Goal: Find specific page/section: Find specific page/section

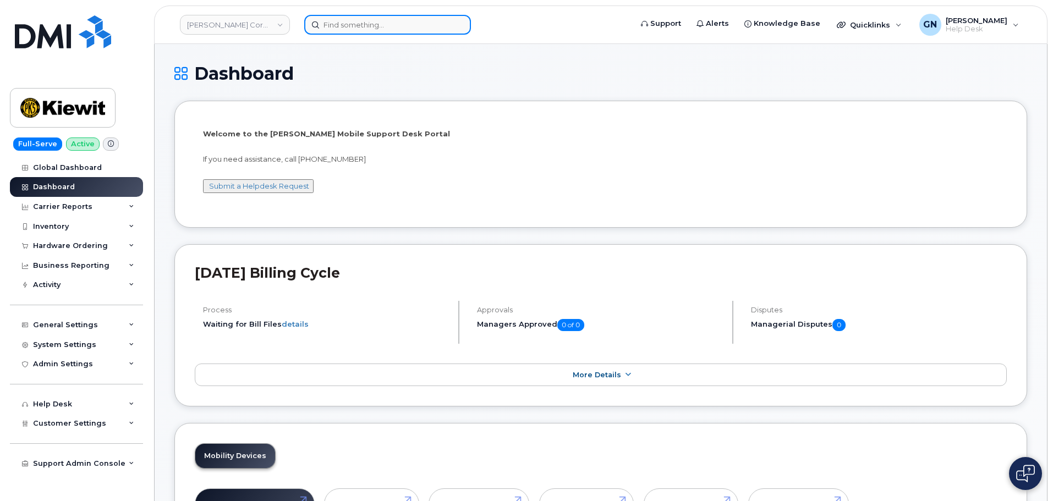
click at [339, 26] on input at bounding box center [387, 25] width 167 height 20
paste input "2462298042"
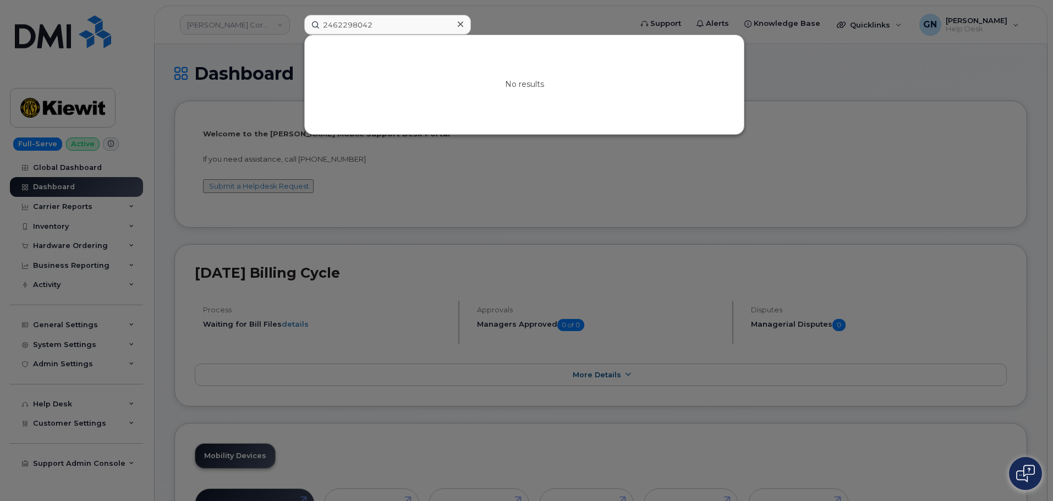
click at [261, 64] on div at bounding box center [526, 250] width 1053 height 501
click at [348, 24] on input "2462298042" at bounding box center [387, 25] width 167 height 20
paste input "346252867"
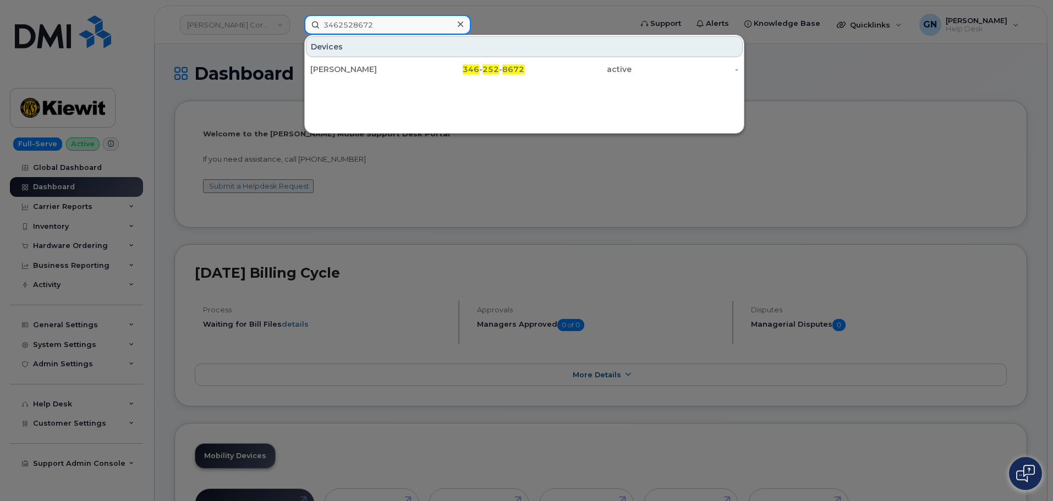
type input "3462528672"
click at [445, 69] on div "346 - 252 - 8672" at bounding box center [471, 69] width 107 height 11
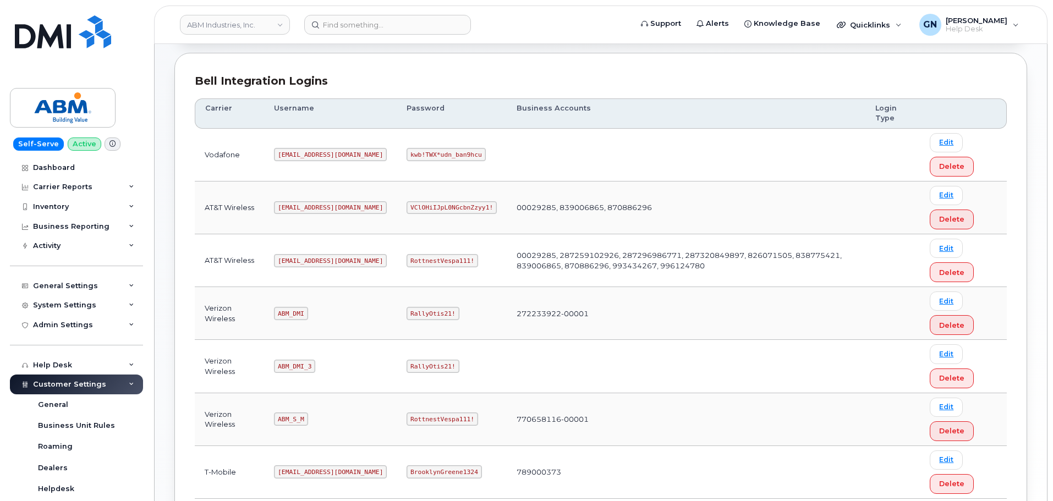
scroll to position [165, 0]
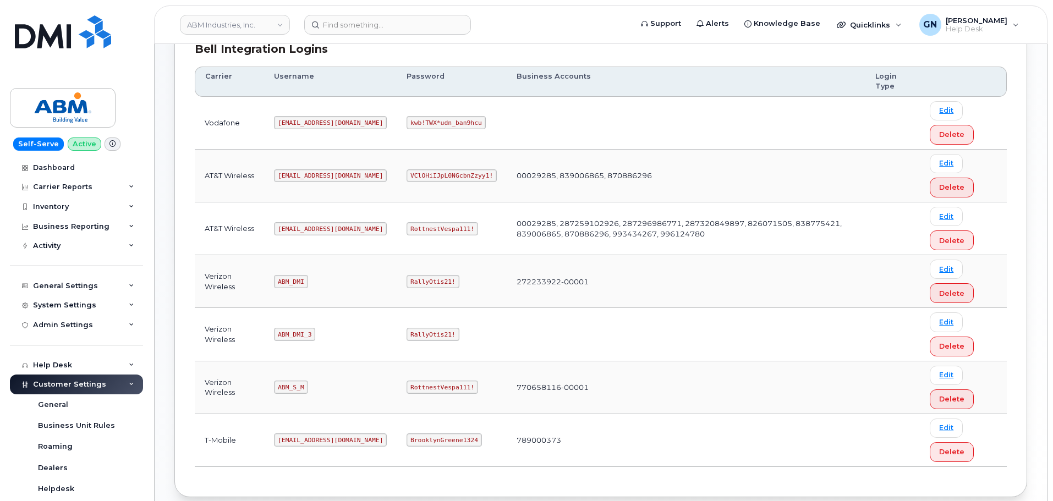
click at [297, 226] on code "abm@dminc.com" at bounding box center [330, 228] width 113 height 13
click at [298, 226] on code "abm@dminc.com" at bounding box center [330, 228] width 113 height 13
click at [298, 227] on code "abm@dminc.com" at bounding box center [330, 228] width 113 height 13
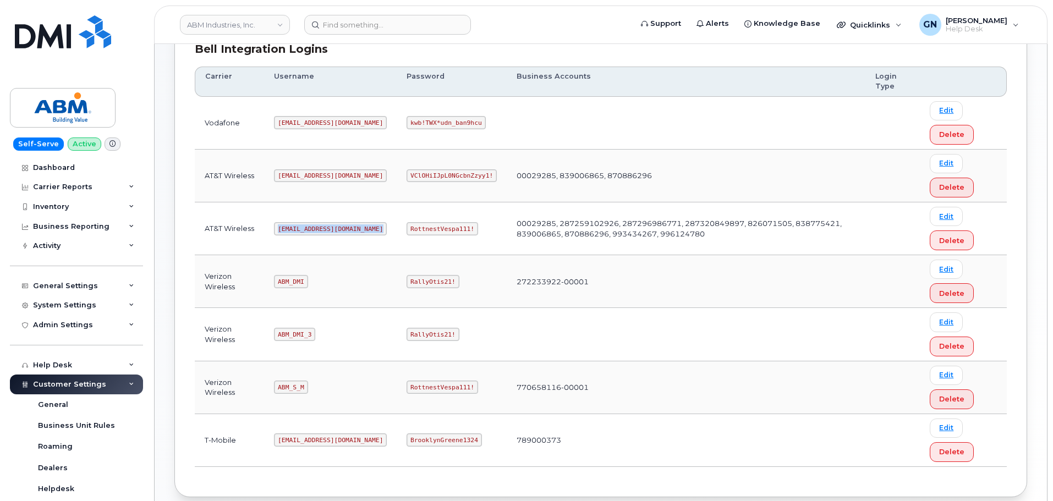
copy code "abm@dminc.com"
click at [407, 229] on code "RottnestVespa111!" at bounding box center [443, 228] width 72 height 13
click at [407, 228] on code "RottnestVespa111!" at bounding box center [443, 228] width 72 height 13
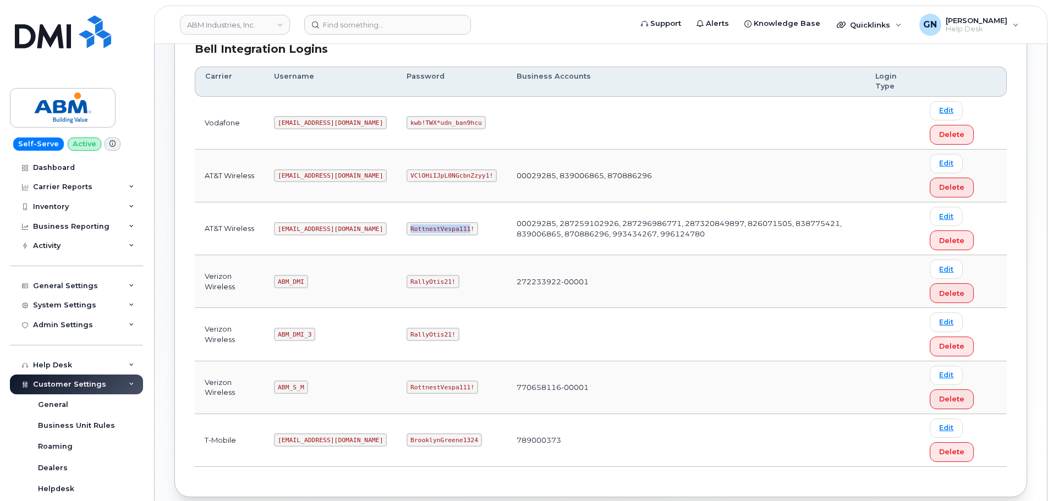
click at [407, 228] on code "RottnestVespa111!" at bounding box center [443, 228] width 72 height 13
click at [407, 227] on code "RottnestVespa111!" at bounding box center [443, 228] width 72 height 13
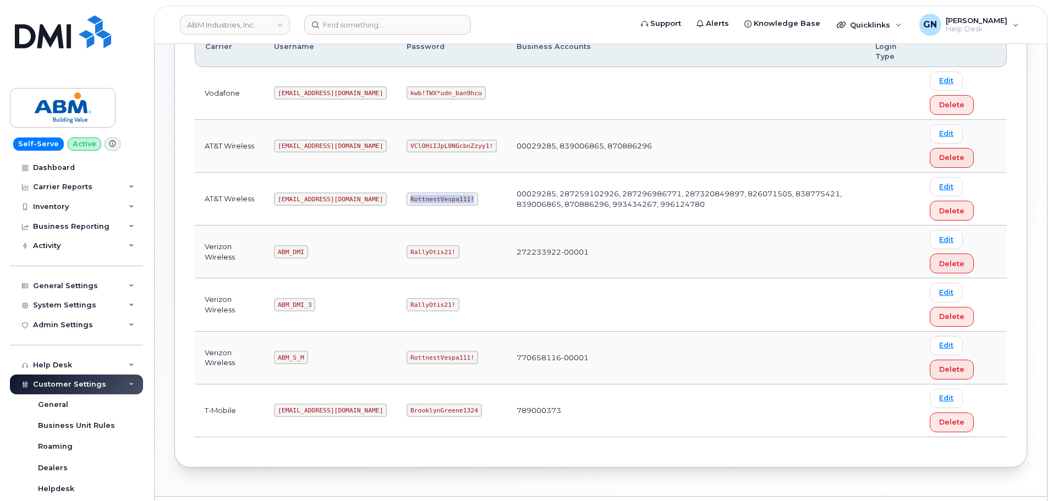
scroll to position [220, 0]
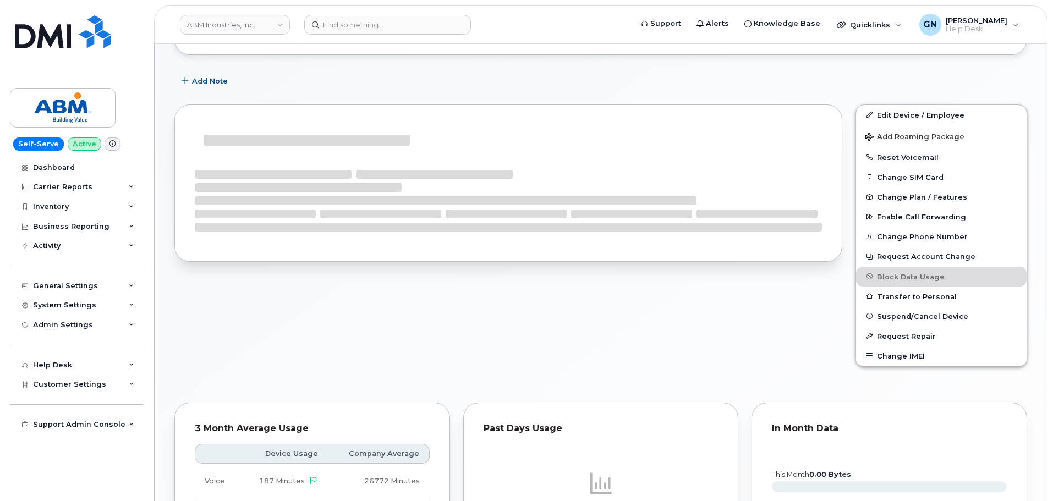
scroll to position [156, 0]
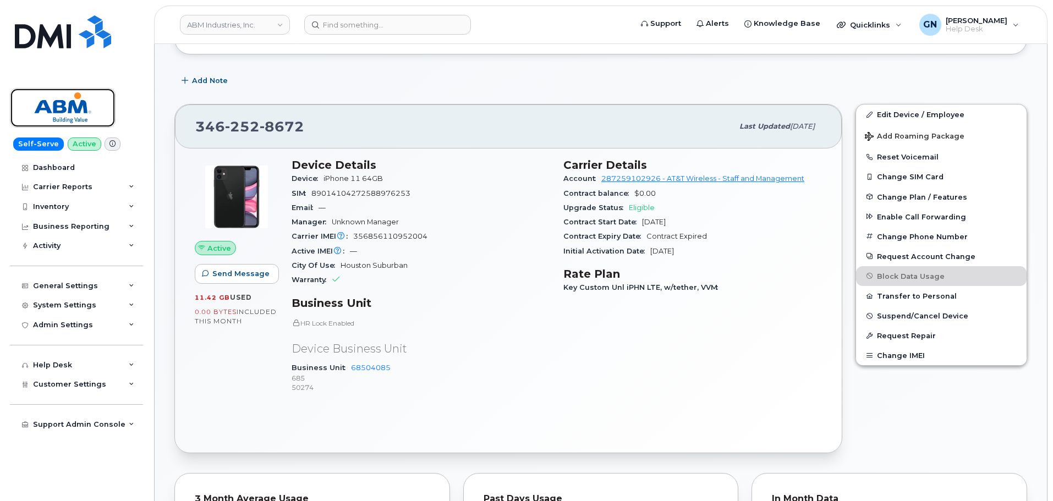
click at [61, 110] on img at bounding box center [62, 108] width 85 height 32
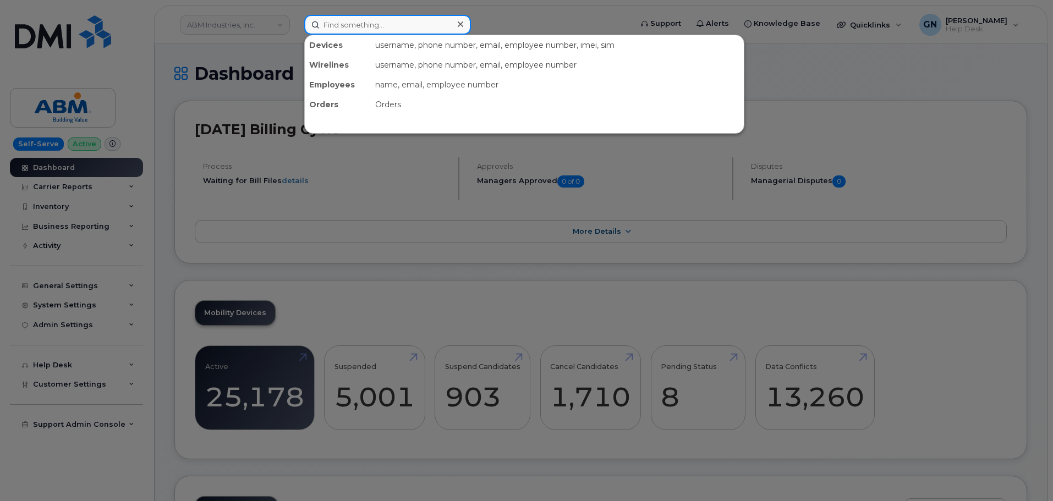
drag, startPoint x: 439, startPoint y: 21, endPoint x: 436, endPoint y: 27, distance: 6.4
click at [439, 23] on input at bounding box center [387, 25] width 167 height 20
paste input "6823215667"
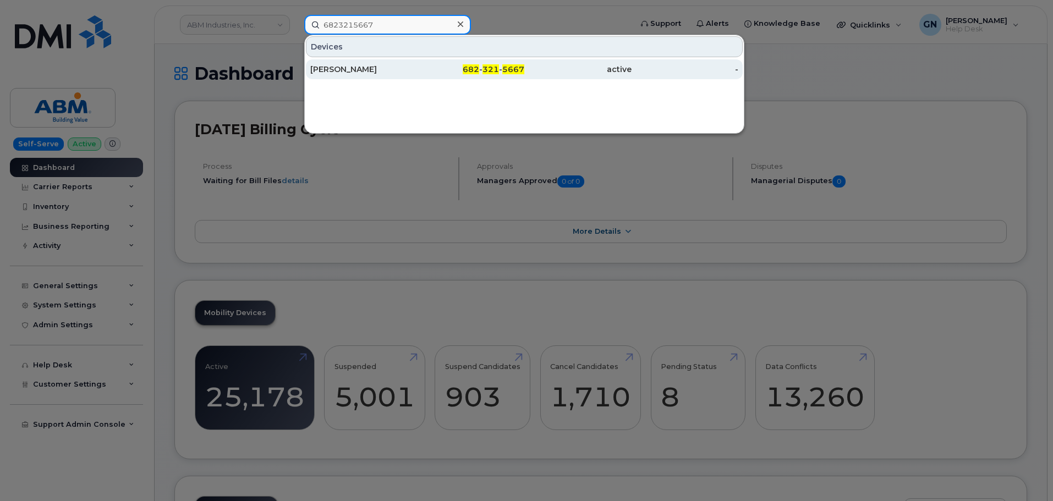
type input "6823215667"
click at [415, 65] on div "ARACELI RAMIREZ" at bounding box center [363, 69] width 107 height 11
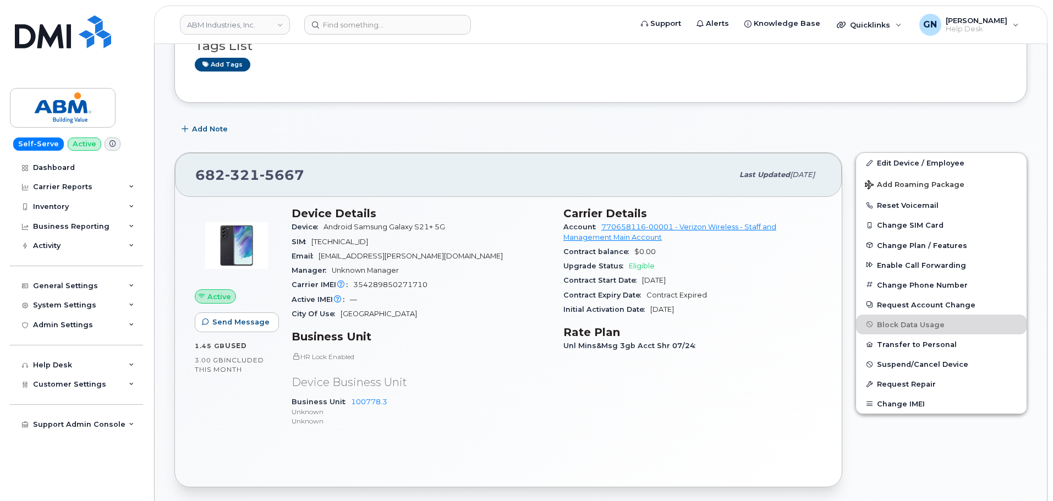
scroll to position [220, 0]
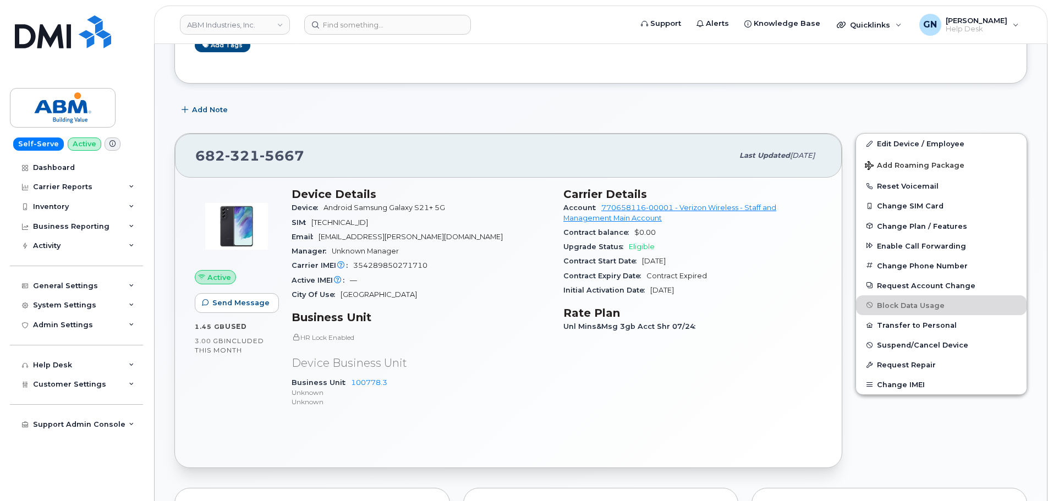
click at [112, 148] on span at bounding box center [113, 144] width 16 height 13
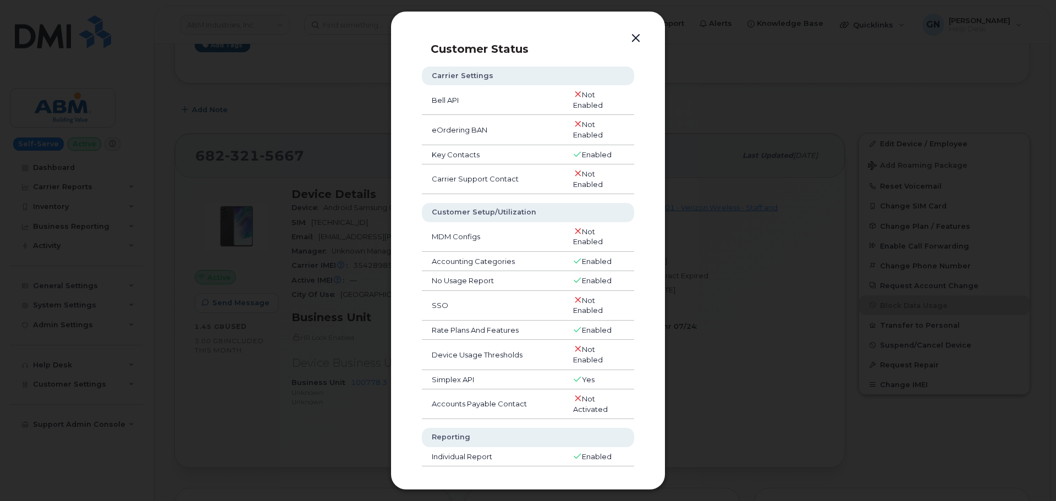
click at [636, 40] on button "button" at bounding box center [636, 38] width 17 height 15
